Goal: Task Accomplishment & Management: Manage account settings

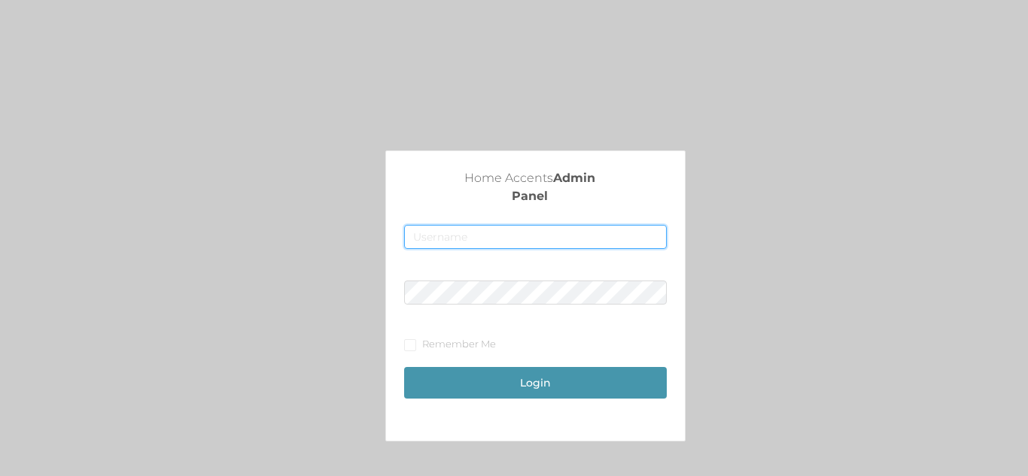
type input "[EMAIL_ADDRESS][DOMAIN_NAME]"
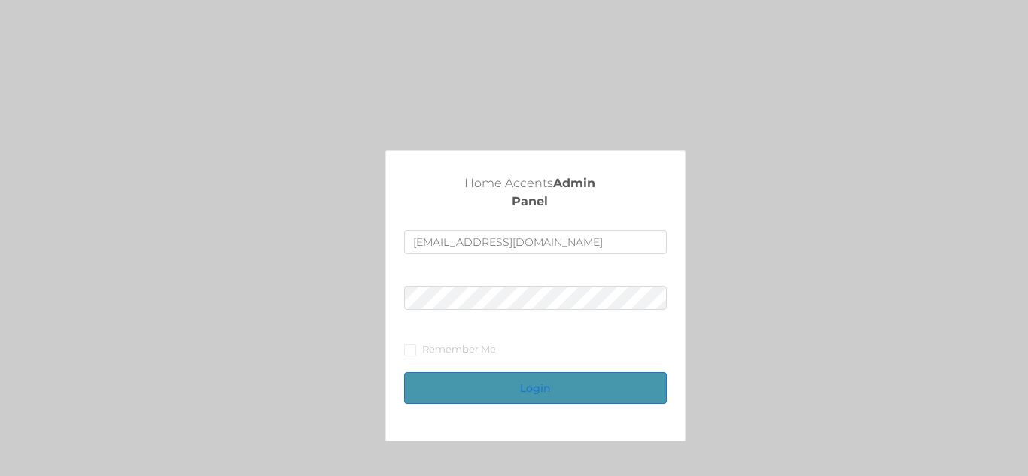
click at [547, 387] on button "Login" at bounding box center [535, 389] width 262 height 32
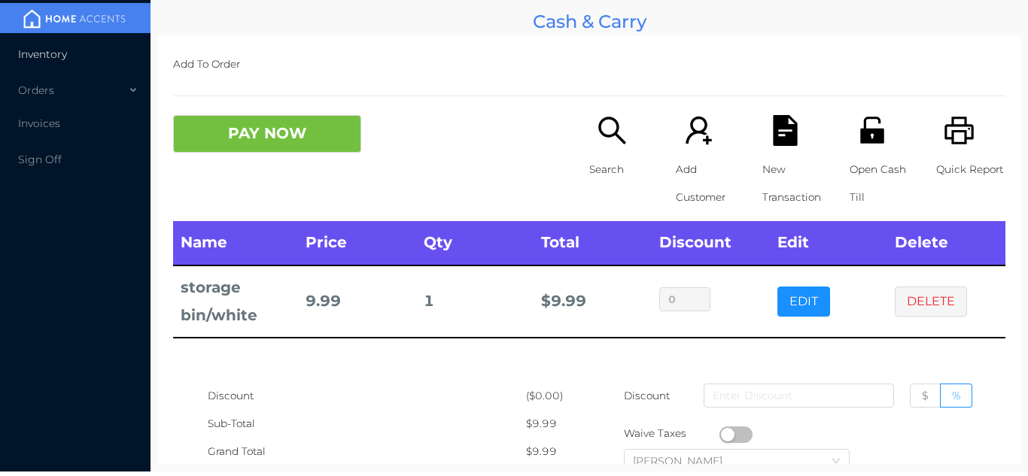
click at [50, 56] on span "Inventory" at bounding box center [42, 54] width 49 height 14
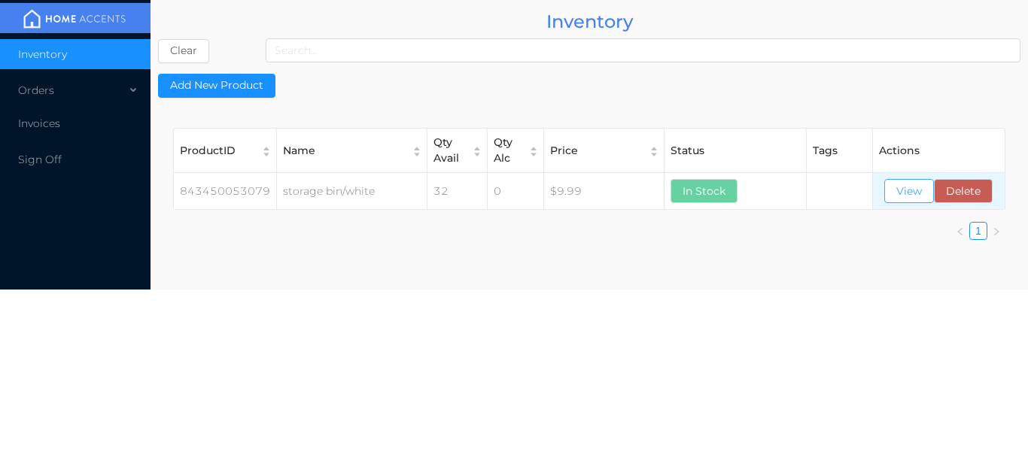
click at [905, 181] on button "View" at bounding box center [909, 191] width 50 height 24
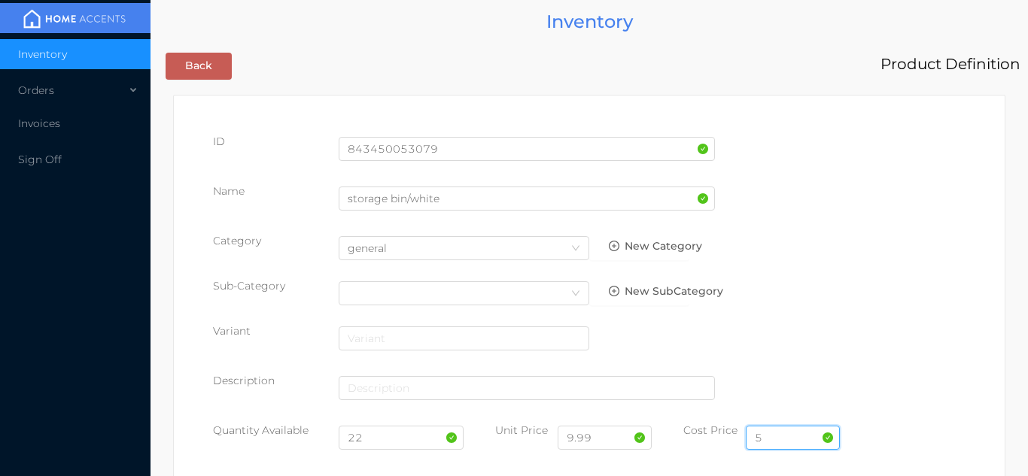
click at [769, 437] on input "5" at bounding box center [793, 438] width 94 height 24
type input "4.50"
click at [383, 444] on input "22" at bounding box center [402, 438] width 126 height 24
type input "2"
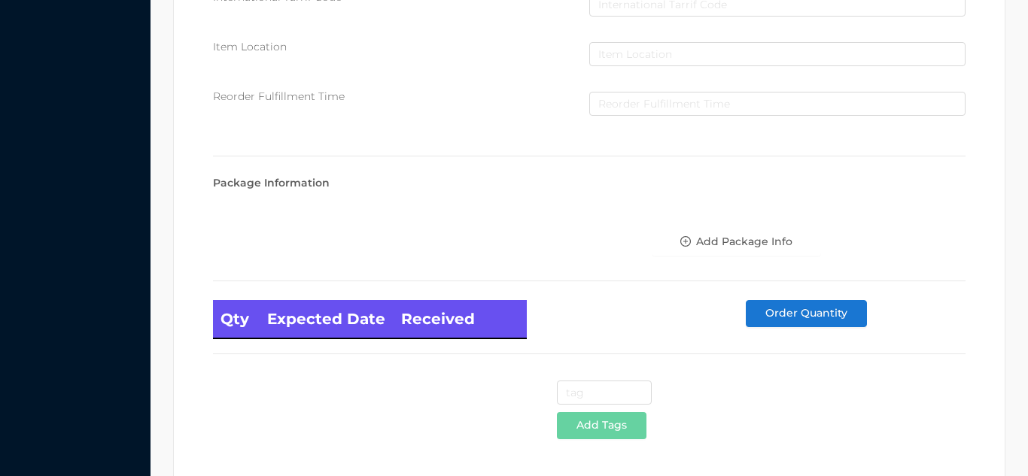
scroll to position [854, 0]
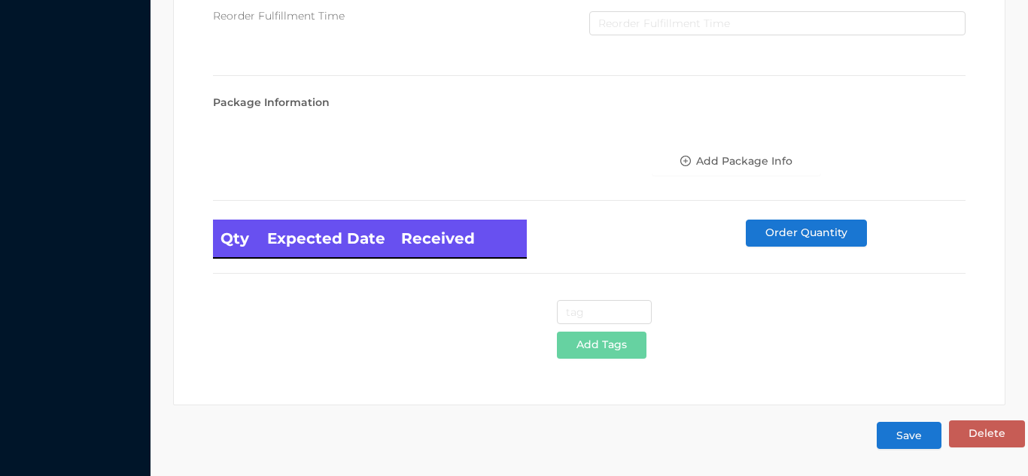
type input "24"
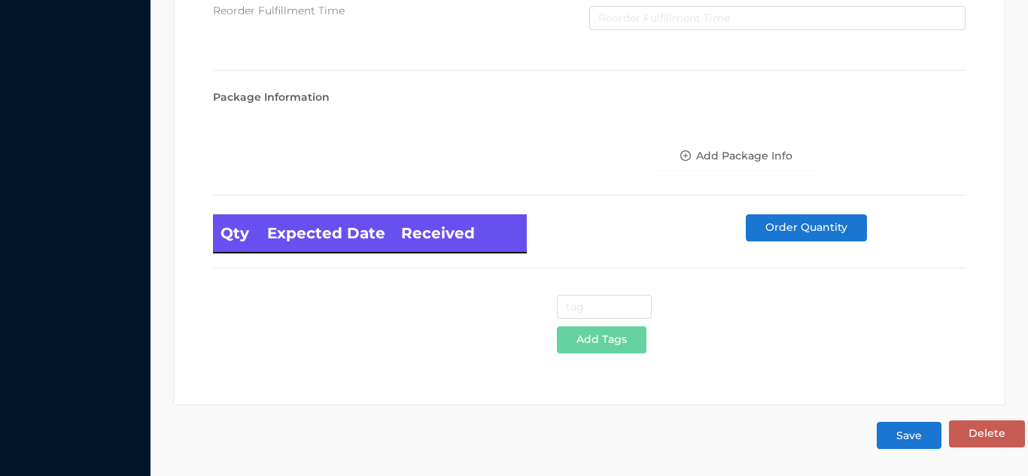
click at [895, 437] on button "Save" at bounding box center [909, 435] width 65 height 27
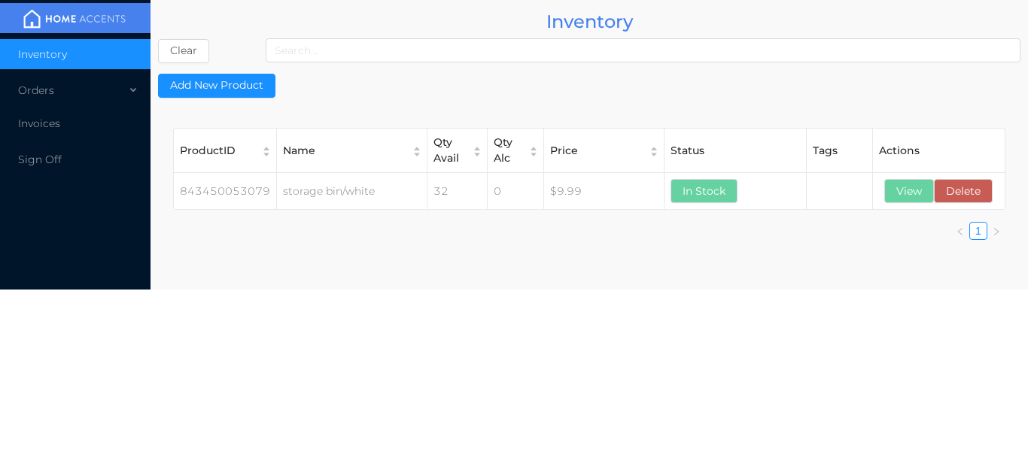
scroll to position [0, 0]
click at [59, 79] on div "Orders" at bounding box center [75, 90] width 151 height 30
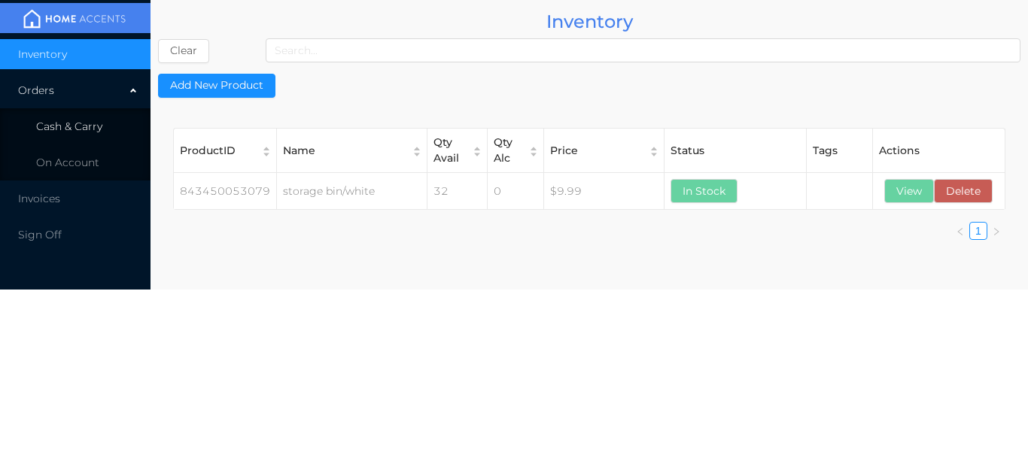
click at [81, 126] on span "Cash & Carry" at bounding box center [69, 127] width 66 height 14
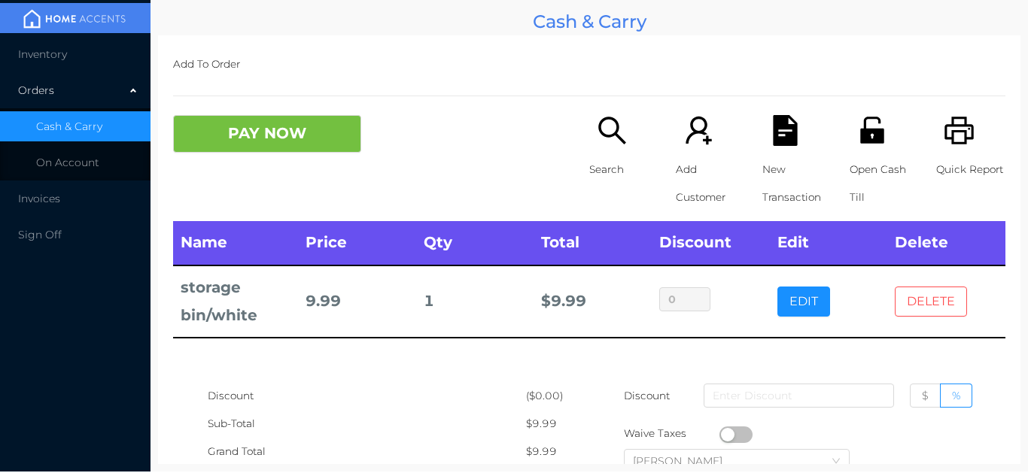
click at [936, 306] on button "DELETE" at bounding box center [931, 302] width 72 height 30
click at [942, 309] on button "DELETE" at bounding box center [931, 302] width 72 height 30
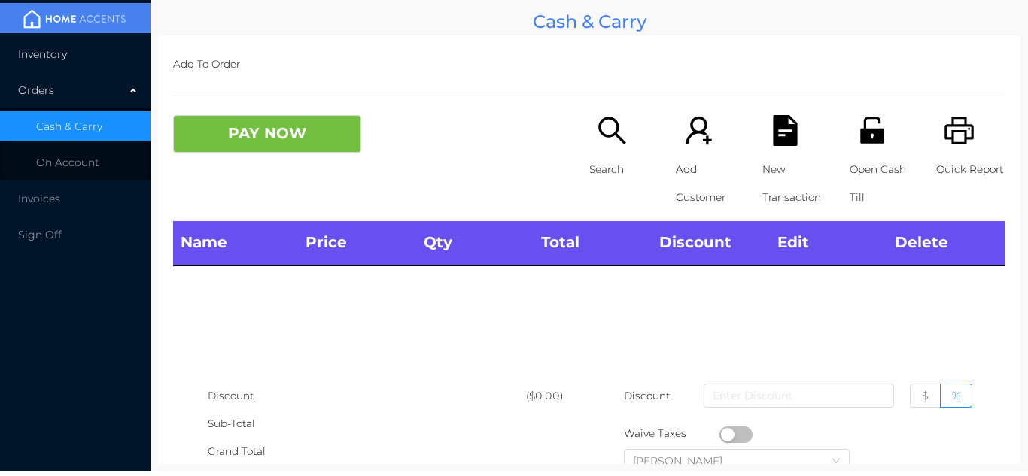
click at [51, 63] on li "Inventory" at bounding box center [75, 54] width 151 height 30
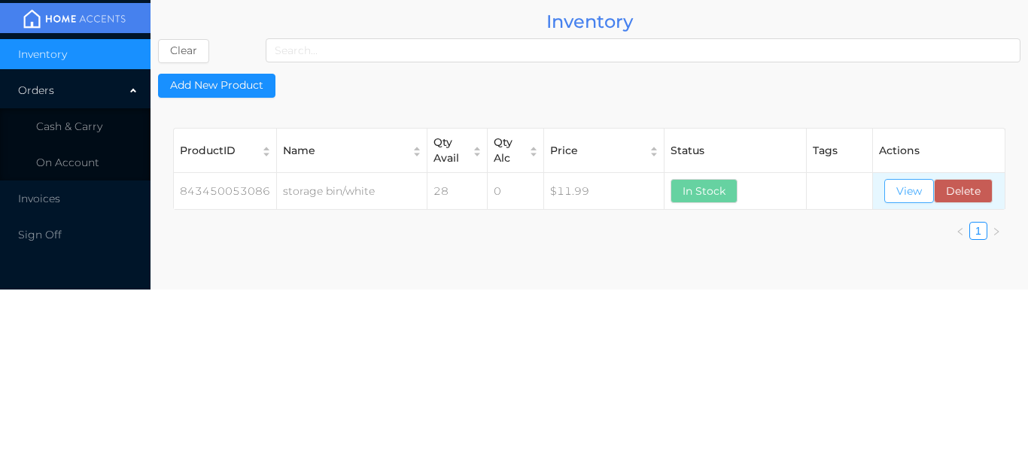
click at [902, 196] on button "View" at bounding box center [909, 191] width 50 height 24
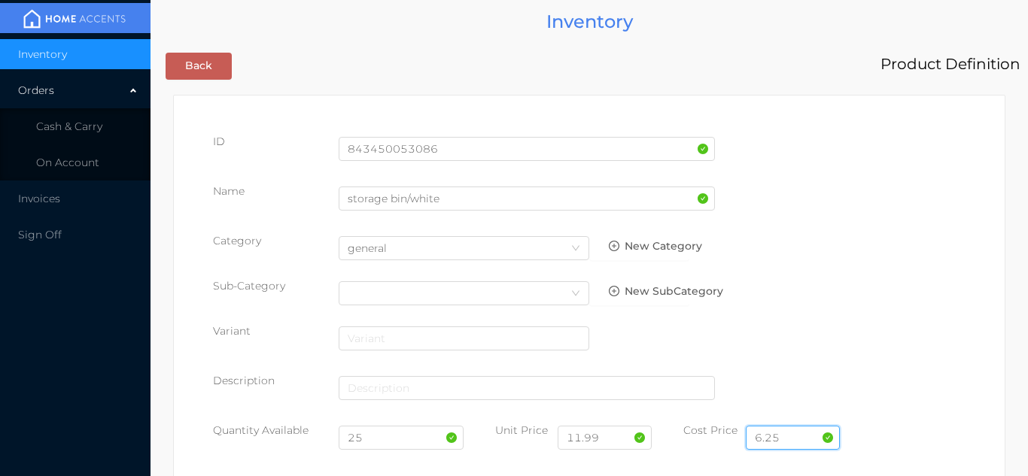
click at [784, 433] on input "6.25" at bounding box center [793, 438] width 94 height 24
type input "6"
type input "5.85"
click at [390, 443] on input "25" at bounding box center [402, 438] width 126 height 24
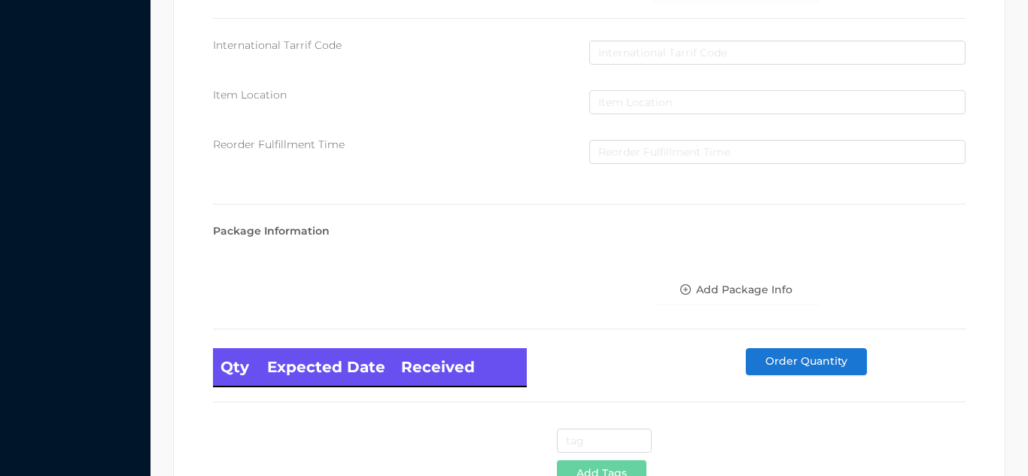
scroll to position [854, 0]
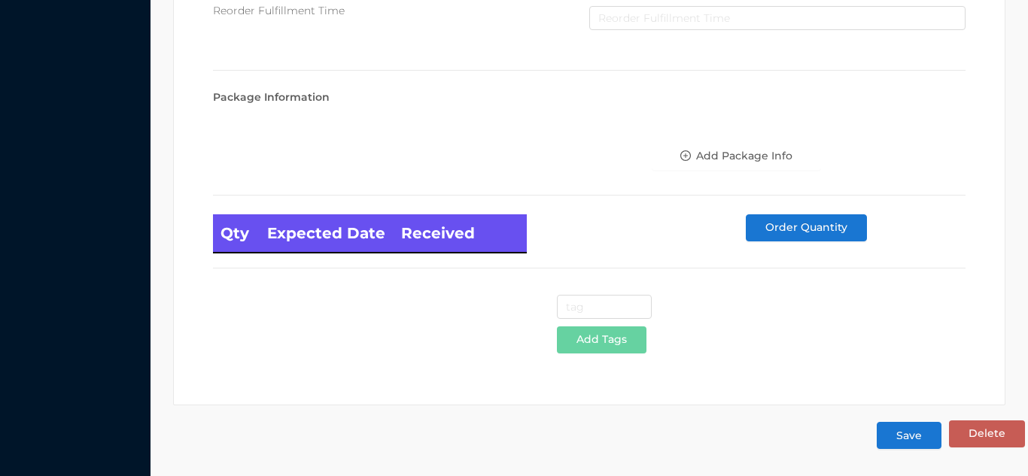
type input "20"
click at [910, 446] on button "Save" at bounding box center [909, 435] width 65 height 27
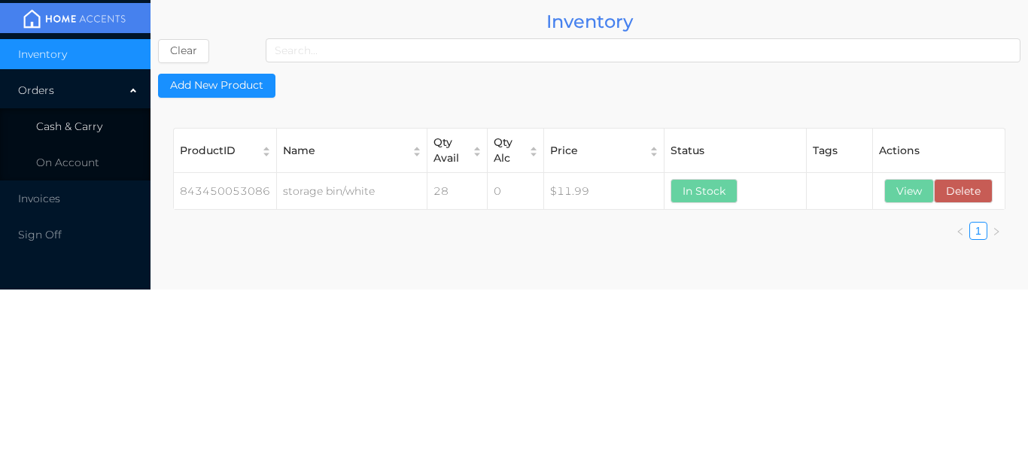
click at [56, 138] on li "Cash & Carry" at bounding box center [75, 126] width 151 height 30
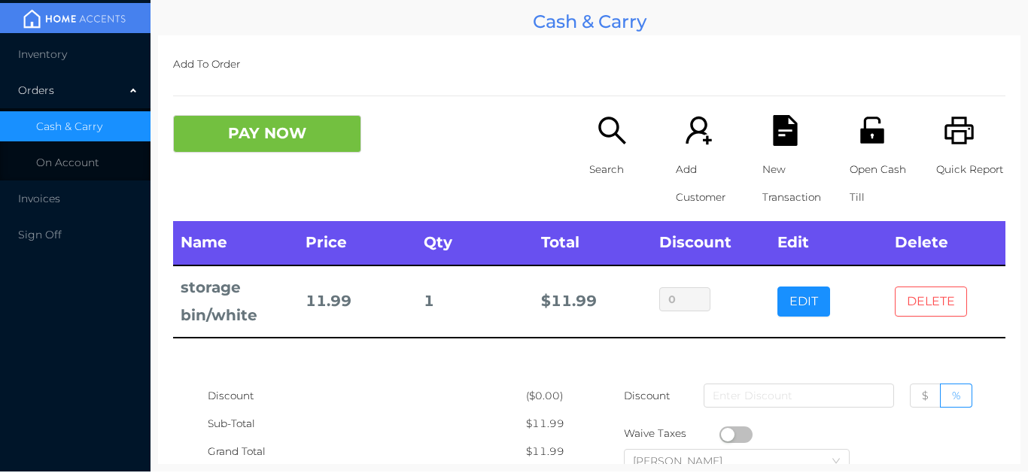
click at [911, 312] on button "DELETE" at bounding box center [931, 302] width 72 height 30
